Goal: Task Accomplishment & Management: Manage account settings

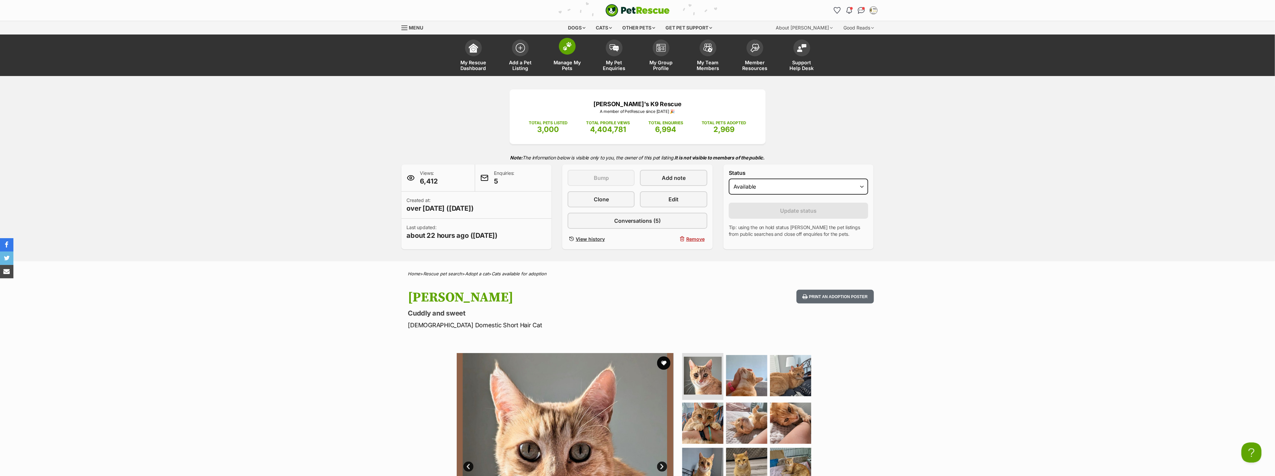
click at [568, 51] on span at bounding box center [567, 46] width 17 height 17
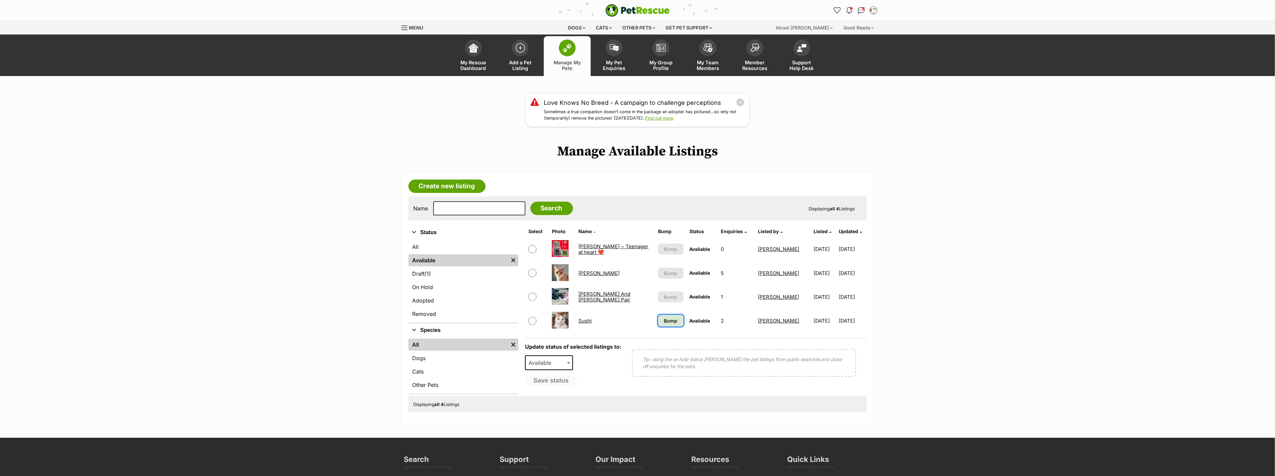
click at [671, 320] on span "Bump" at bounding box center [670, 320] width 13 height 7
click at [203, 176] on main "Love Knows No Breed - A campaign to challenge perceptions Sometimes a true comp…" at bounding box center [637, 259] width 1275 height 332
click at [584, 272] on link "[PERSON_NAME]" at bounding box center [599, 273] width 41 height 6
